Goal: Register for event/course

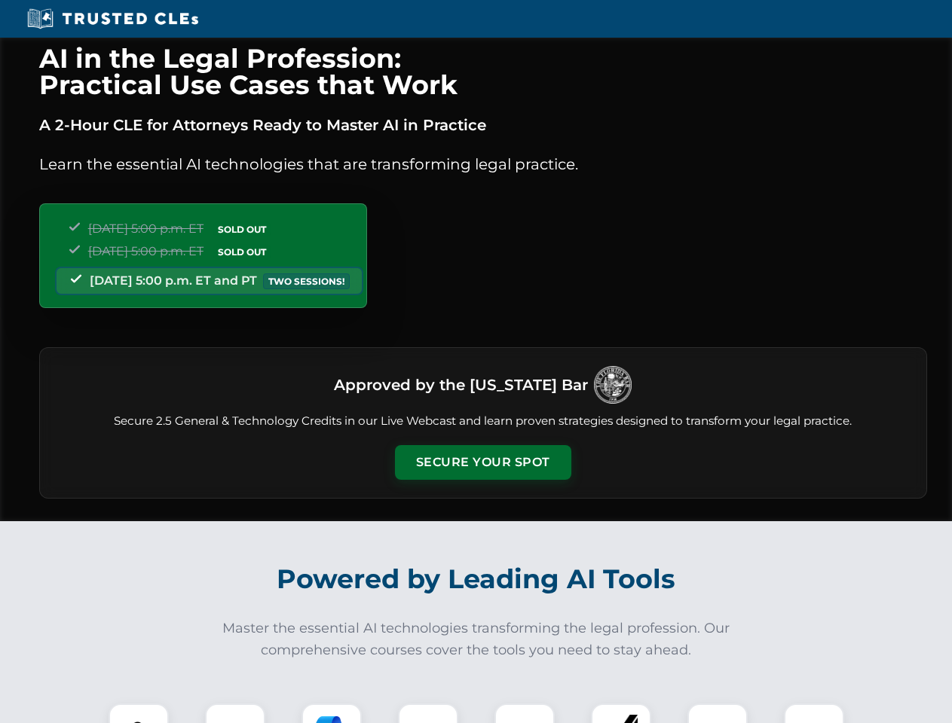
click at [482, 463] on button "Secure Your Spot" at bounding box center [483, 462] width 176 height 35
click at [139, 714] on img at bounding box center [139, 734] width 44 height 44
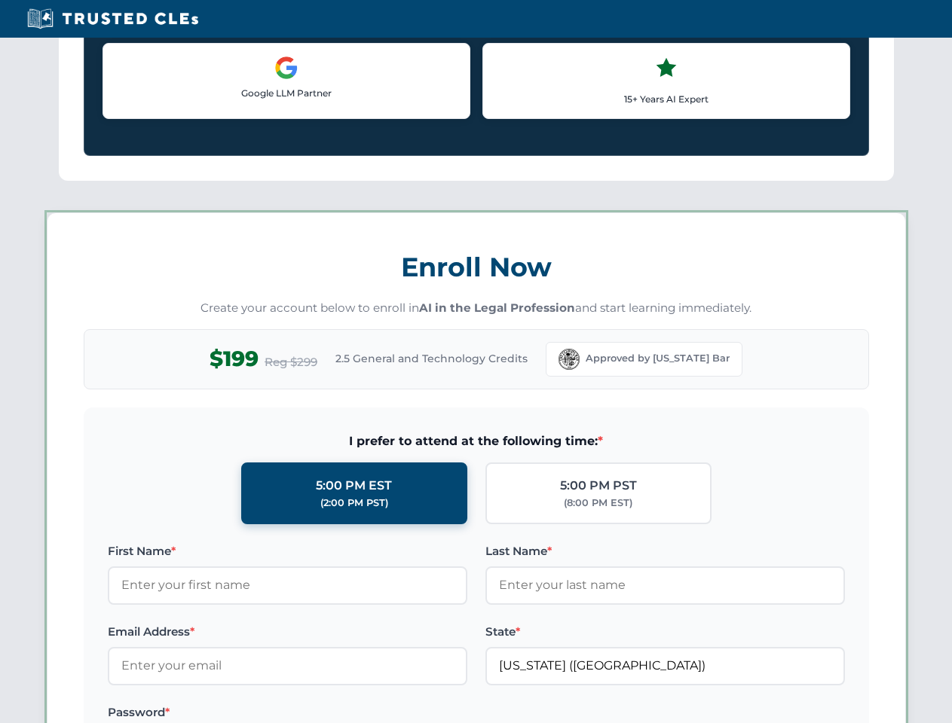
click at [332, 714] on label "Password *" at bounding box center [287, 713] width 359 height 18
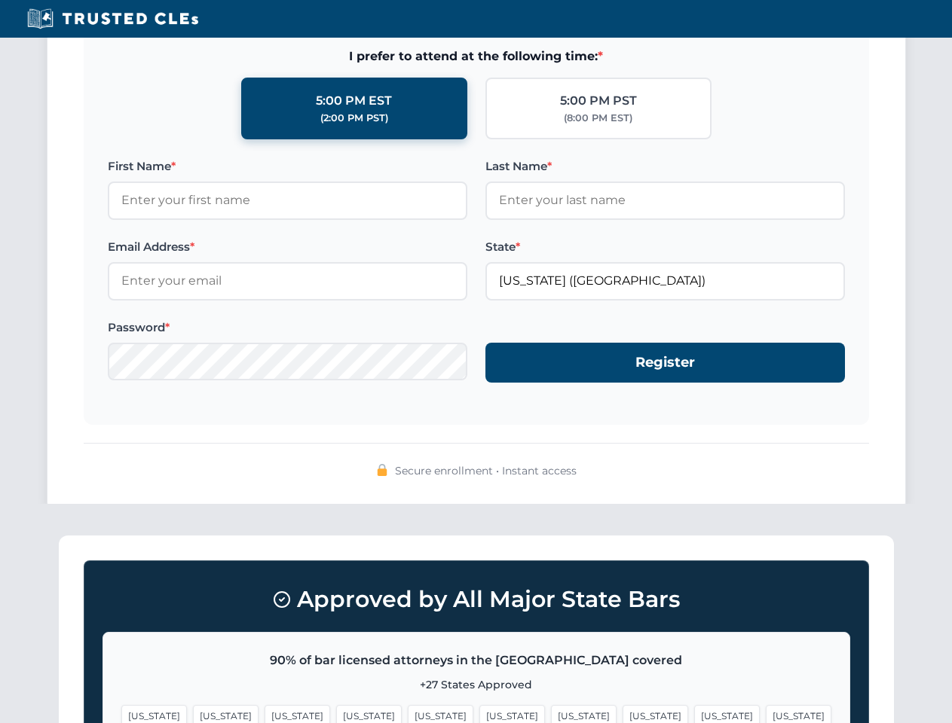
click at [694, 714] on span "[US_STATE]" at bounding box center [727, 716] width 66 height 22
